Goal: Find contact information: Find contact information

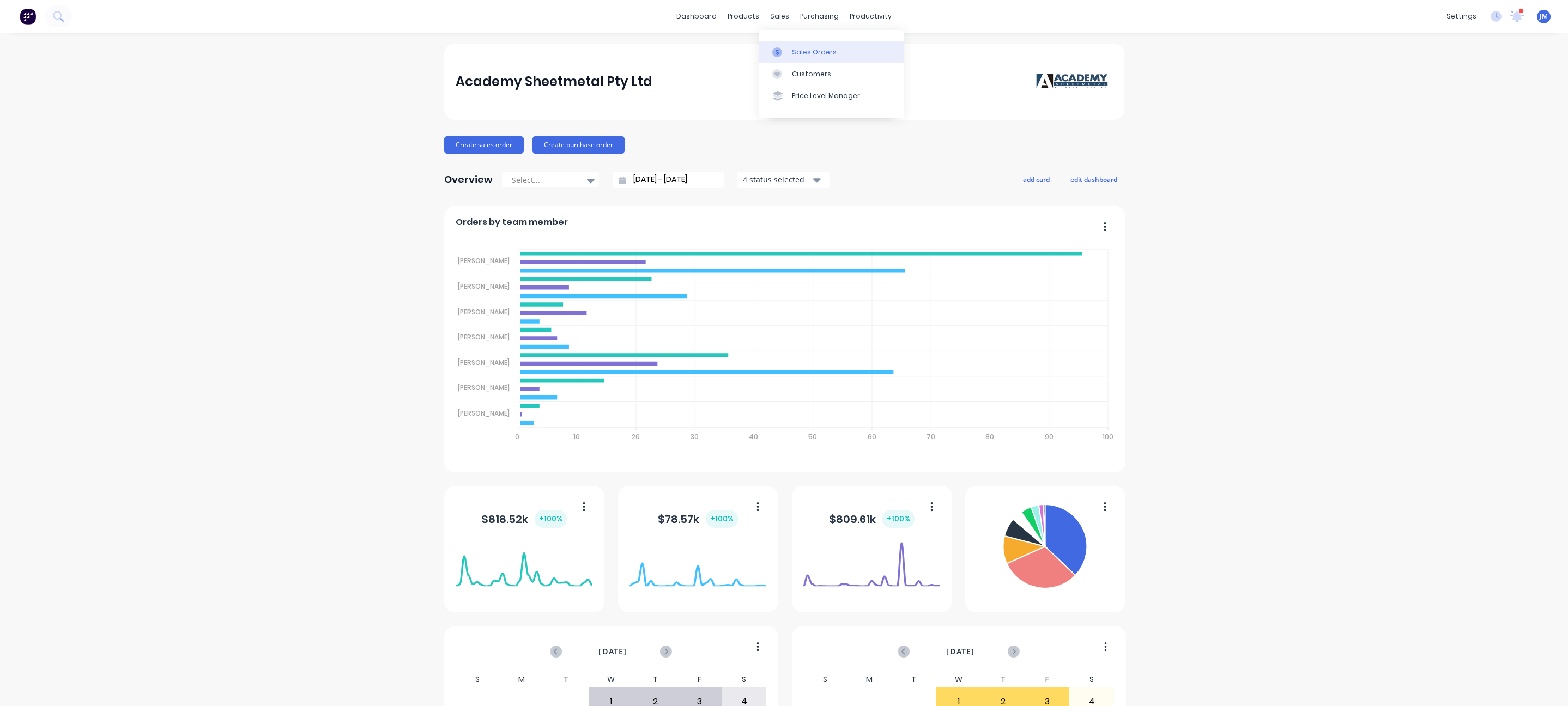
click at [797, 53] on div "Sales Orders" at bounding box center [814, 52] width 45 height 10
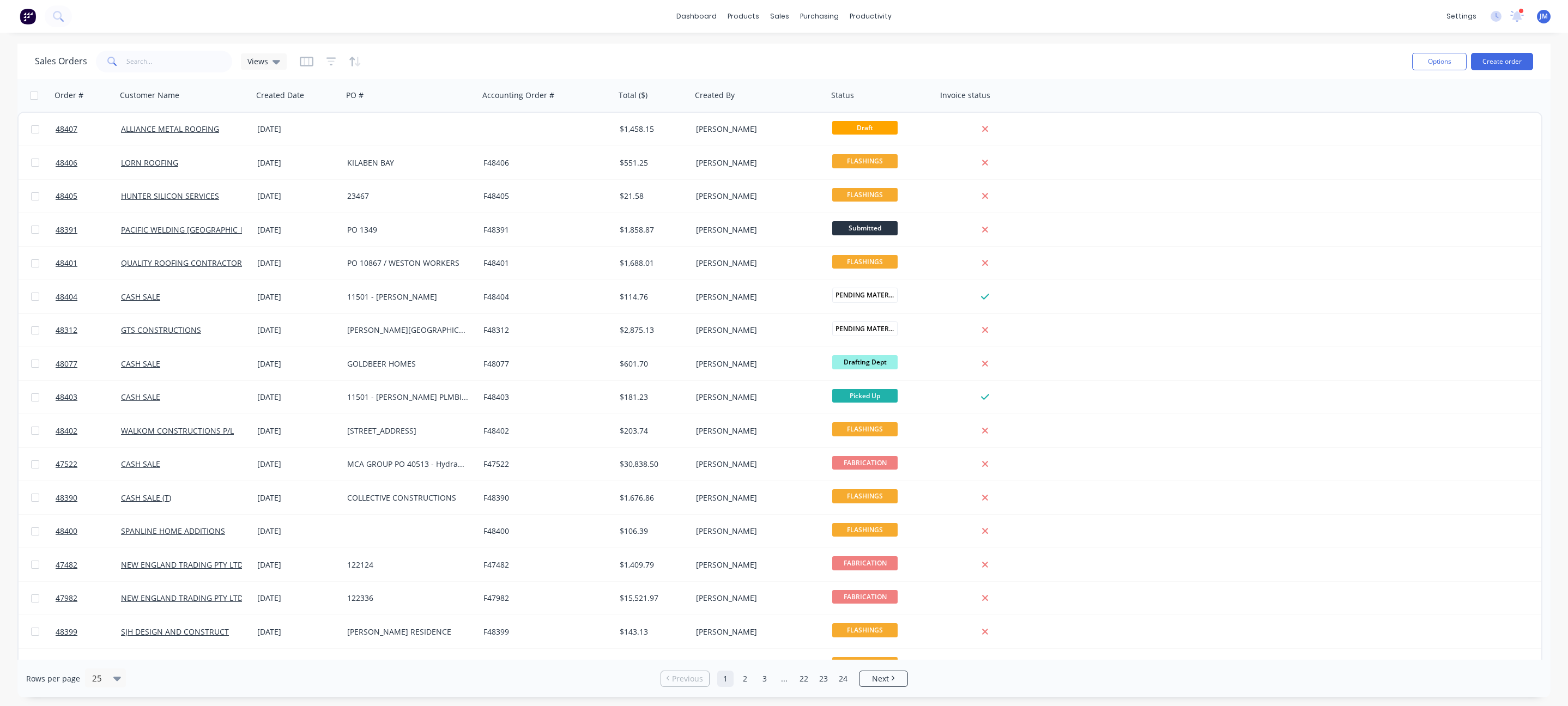
click at [284, 137] on div "[DATE]" at bounding box center [297, 129] width 90 height 33
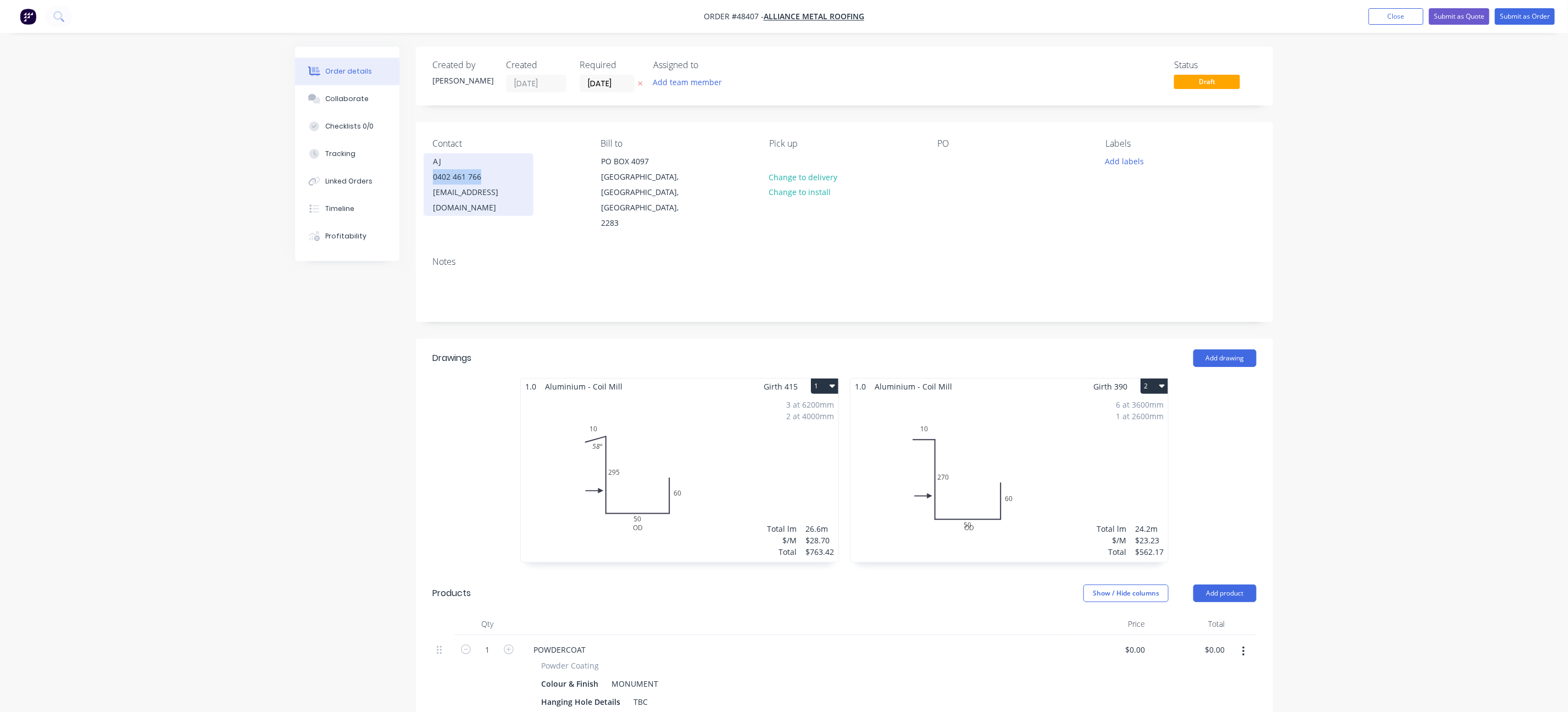
drag, startPoint x: 515, startPoint y: 177, endPoint x: 448, endPoint y: 168, distance: 67.6
click at [448, 168] on div "AJ 0402 461 766 [EMAIL_ADDRESS][DOMAIN_NAME]" at bounding box center [478, 184] width 110 height 62
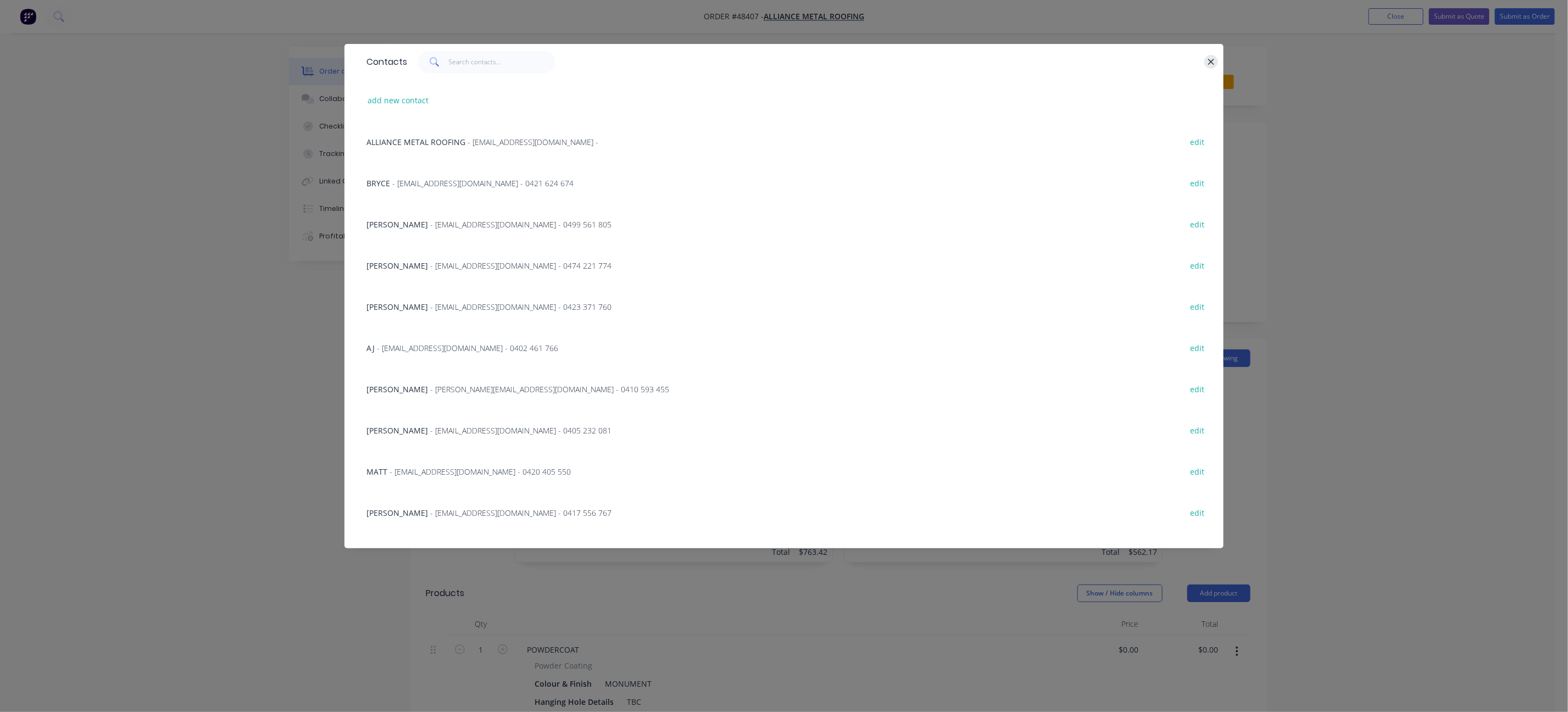
click at [1214, 60] on icon "button" at bounding box center [1211, 62] width 7 height 10
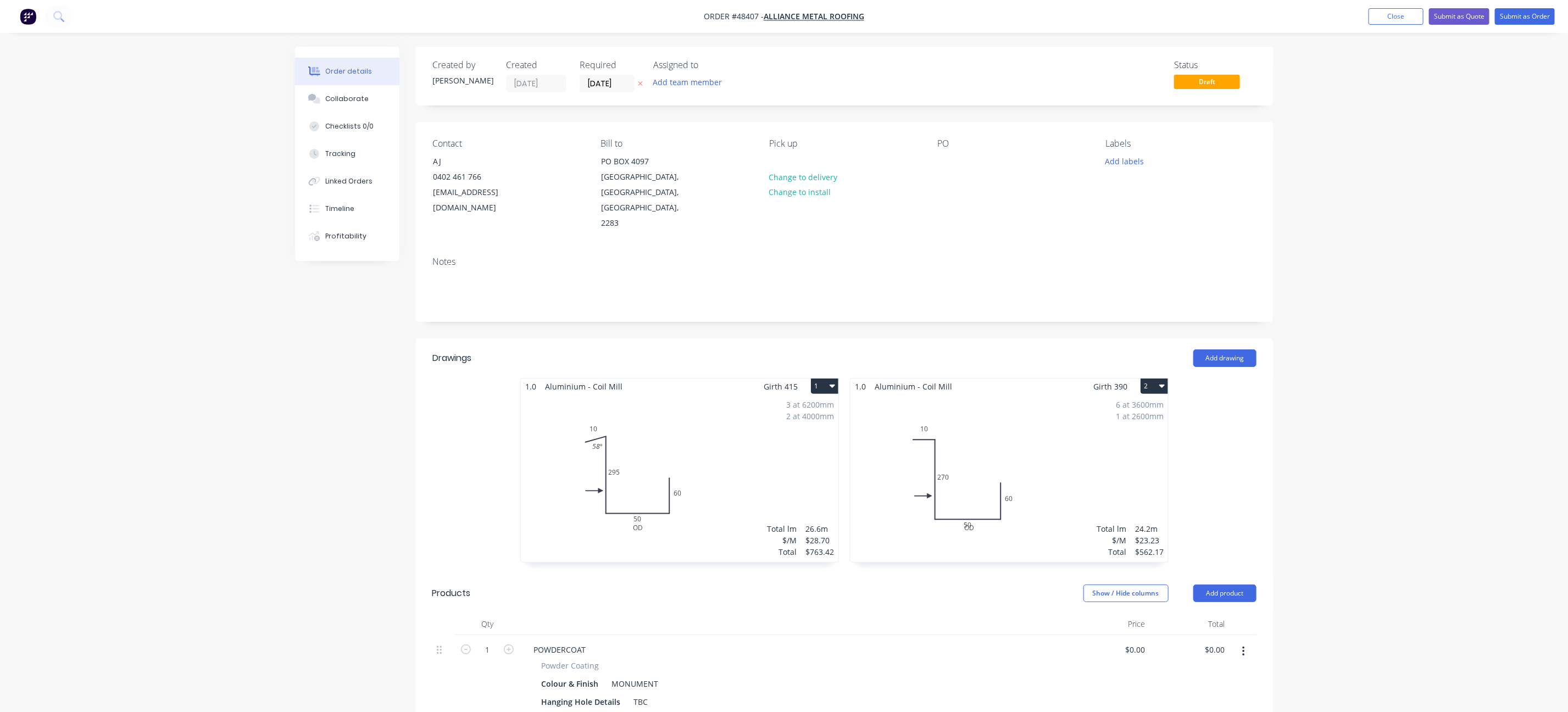
click at [1373, 95] on div "Order details Collaborate Checklists 0/0 Tracking Linked Orders Timeline Profit…" at bounding box center [784, 505] width 1568 height 1009
